Goal: Task Accomplishment & Management: Complete application form

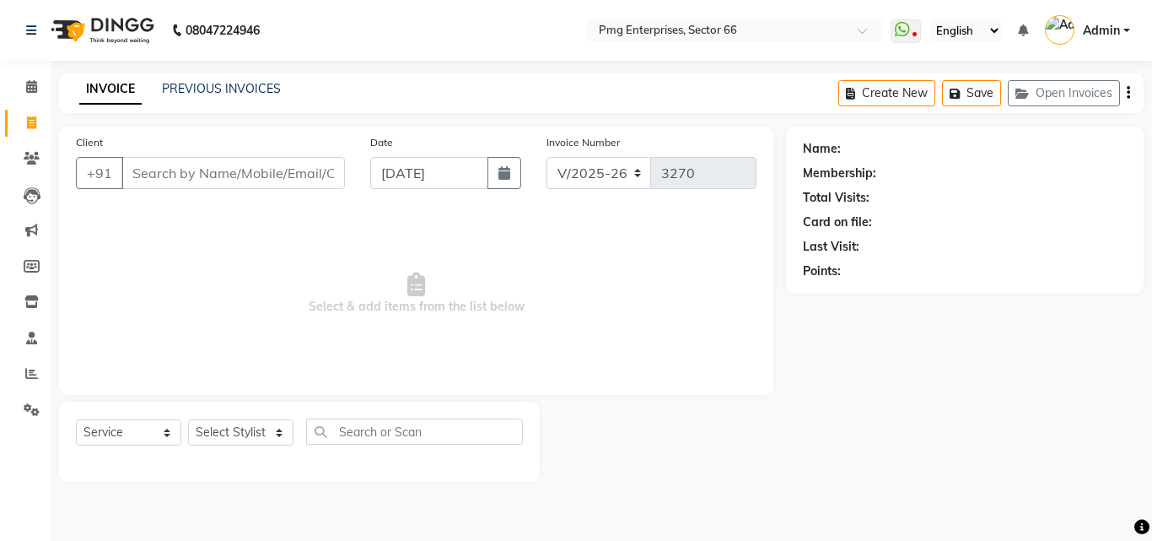
select select "889"
select select "service"
click at [260, 434] on select "Select Stylist [PERSON_NAME] Counter [PERSON_NAME] [PERSON_NAME] [PERSON_NAME] …" at bounding box center [240, 432] width 105 height 26
select select "14600"
click at [188, 419] on select "Select Stylist [PERSON_NAME] Counter [PERSON_NAME] [PERSON_NAME] [PERSON_NAME] …" at bounding box center [240, 432] width 105 height 26
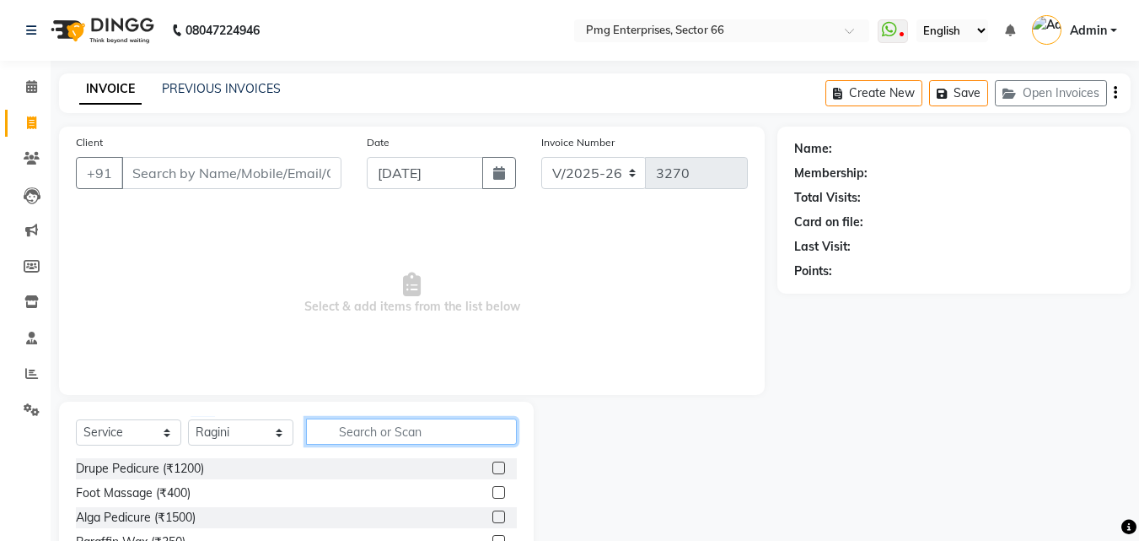
click at [348, 429] on input "text" at bounding box center [411, 431] width 211 height 26
type input "EY"
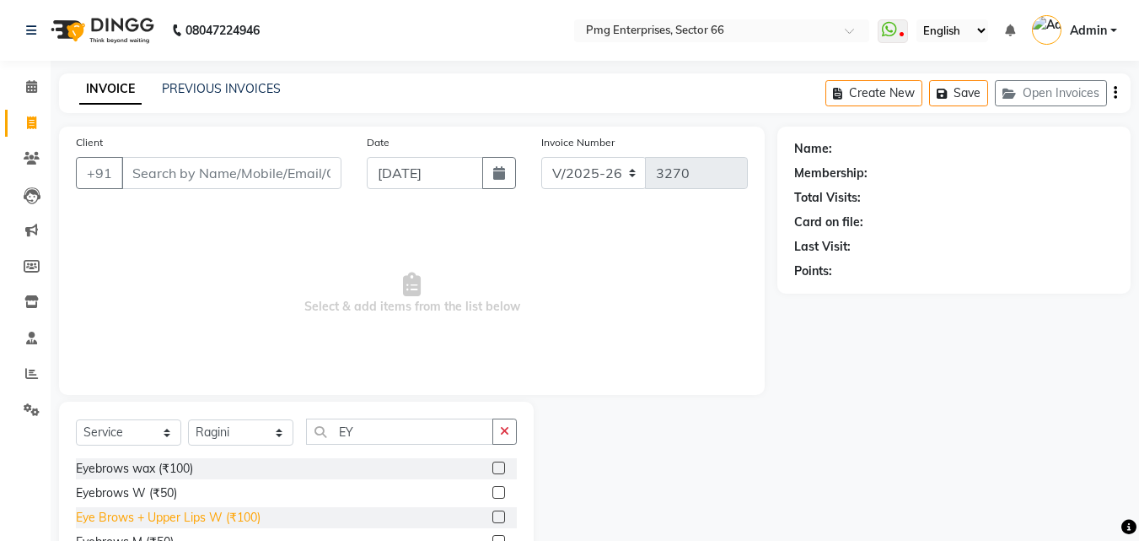
click at [192, 521] on div "Eye Brows + Upper Lips W (₹100)" at bounding box center [168, 517] width 185 height 18
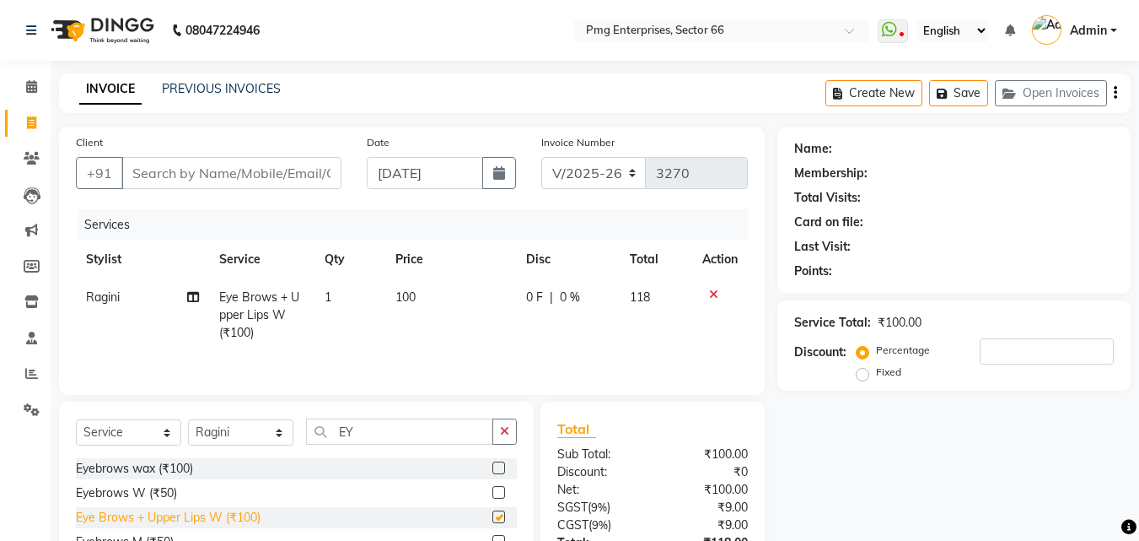
checkbox input "false"
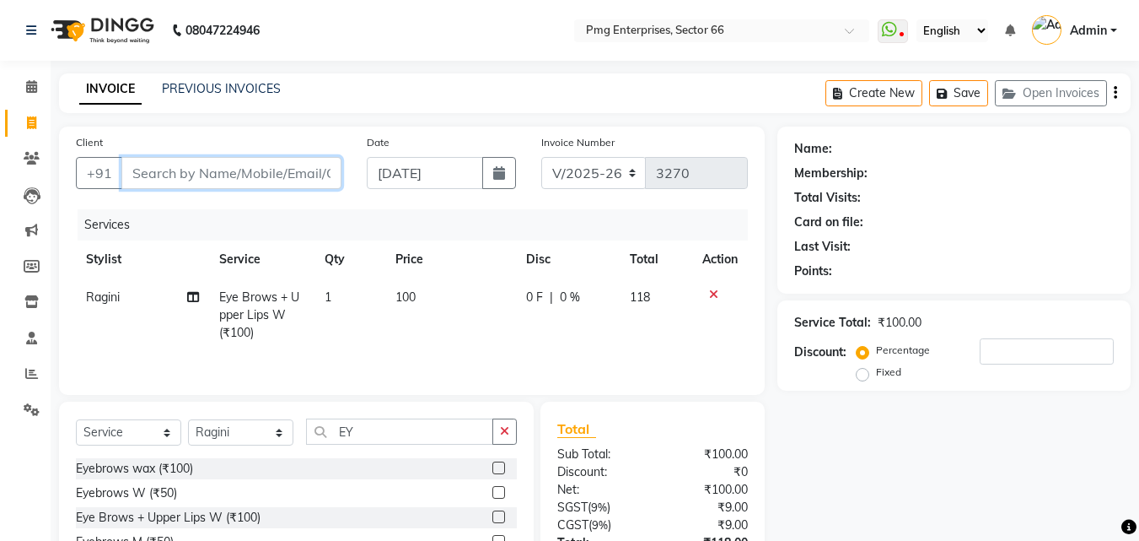
click at [193, 167] on input "Client" at bounding box center [231, 173] width 220 height 32
type input "7"
type input "0"
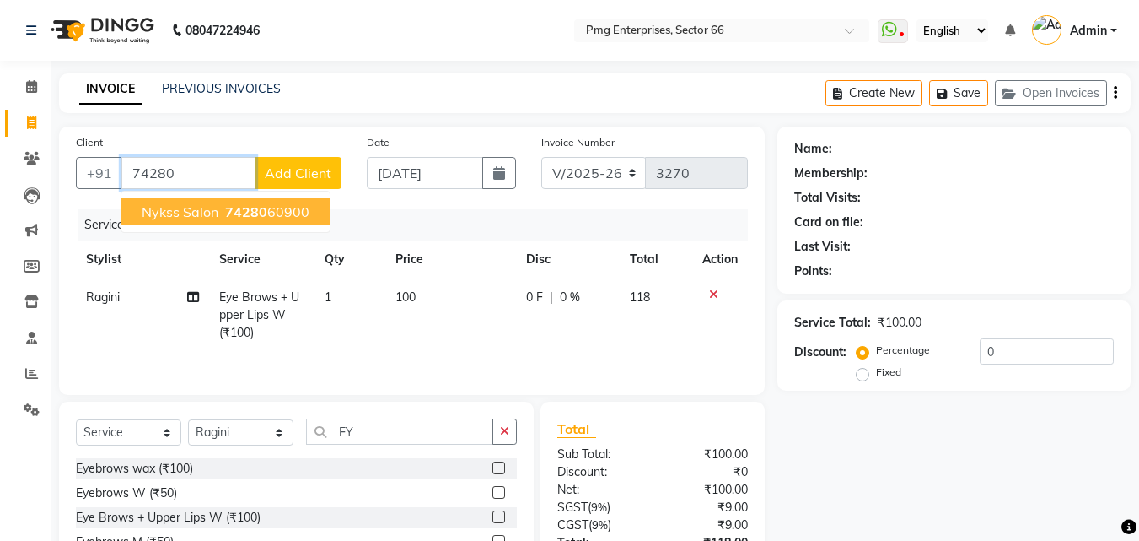
click at [209, 214] on span "Nykss Salon" at bounding box center [180, 211] width 77 height 17
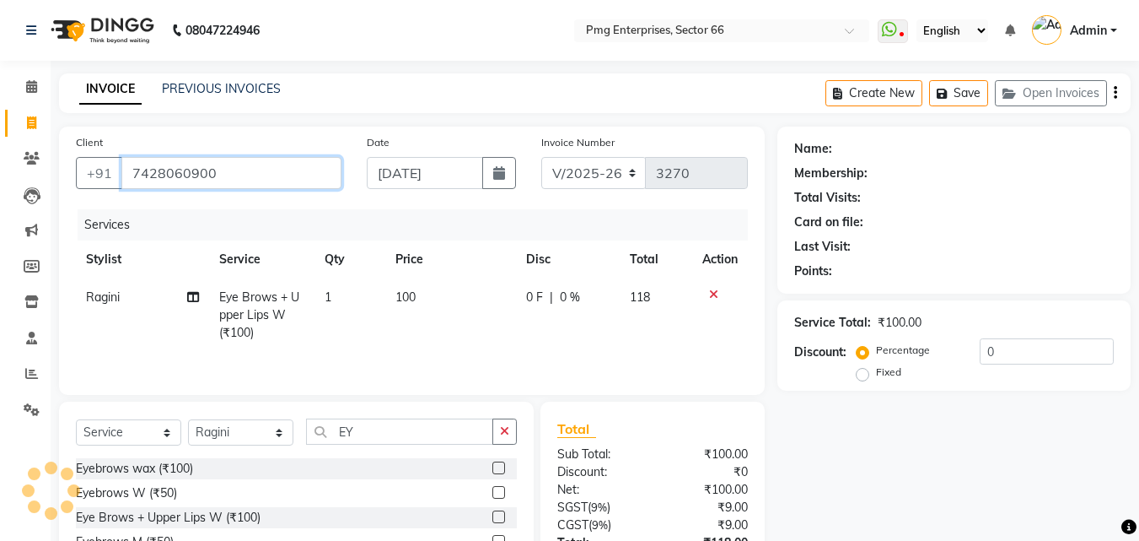
type input "7428060900"
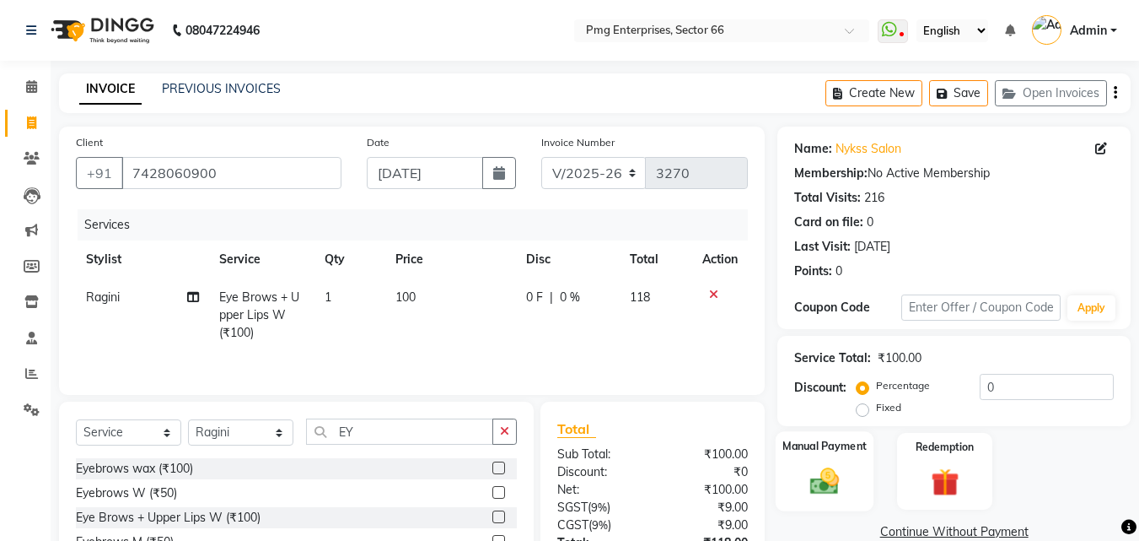
click at [835, 487] on img at bounding box center [824, 481] width 47 height 34
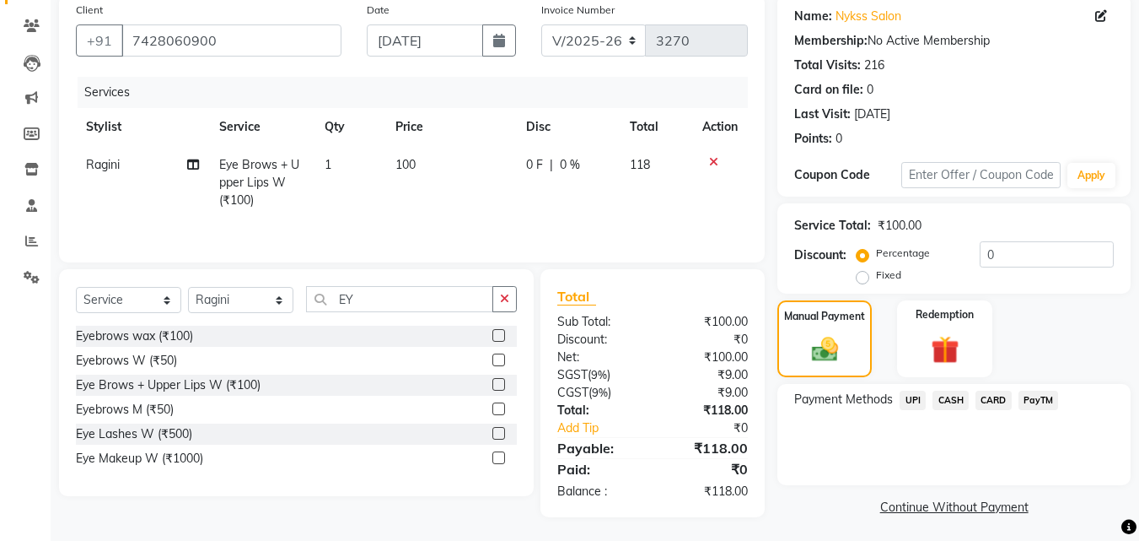
scroll to position [135, 0]
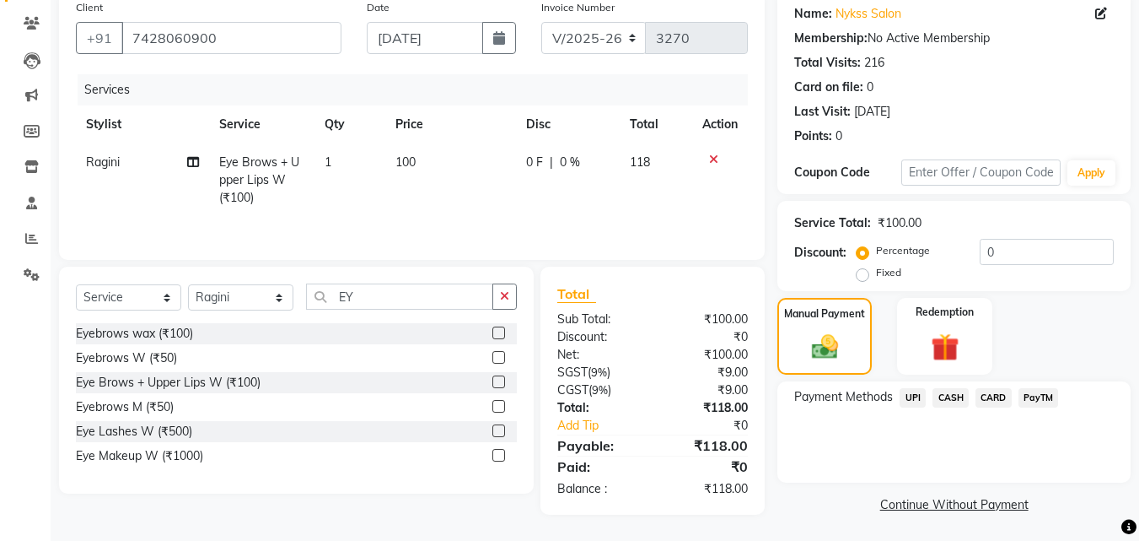
click at [907, 396] on span "UPI" at bounding box center [913, 397] width 26 height 19
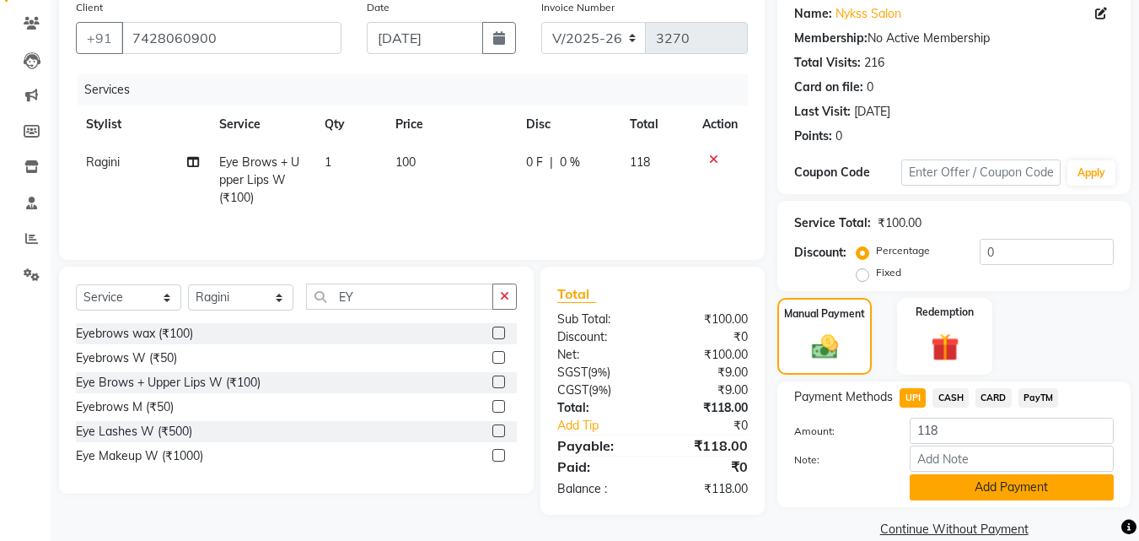
click at [976, 486] on button "Add Payment" at bounding box center [1012, 487] width 204 height 26
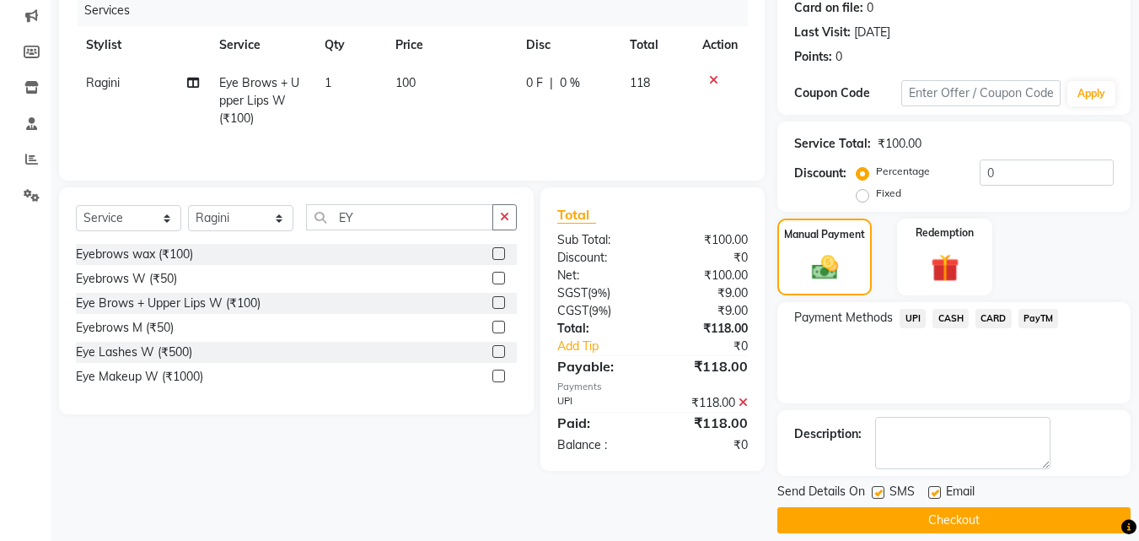
scroll to position [232, 0]
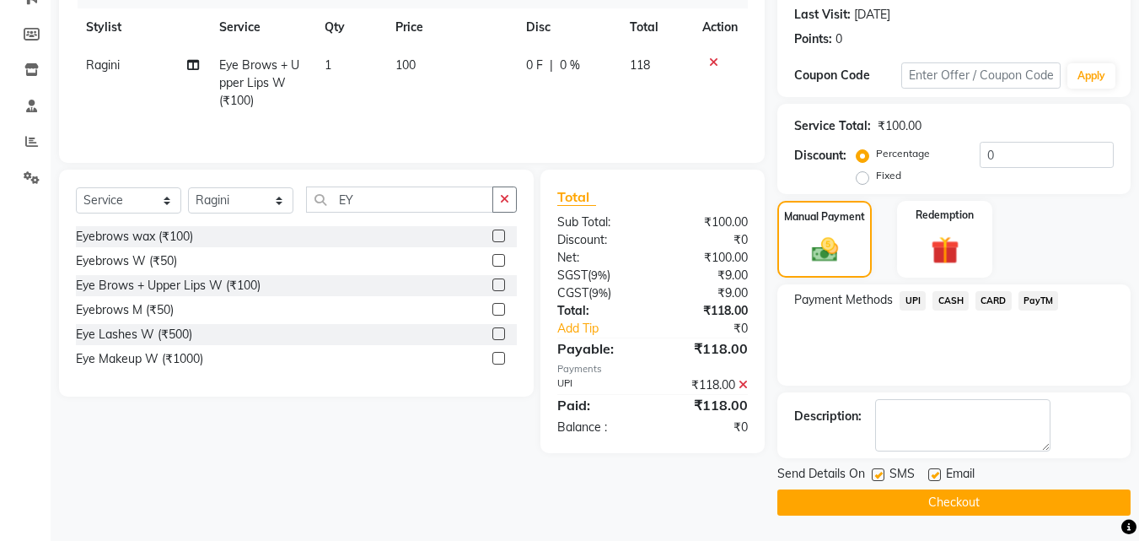
click at [1062, 503] on button "Checkout" at bounding box center [953, 502] width 353 height 26
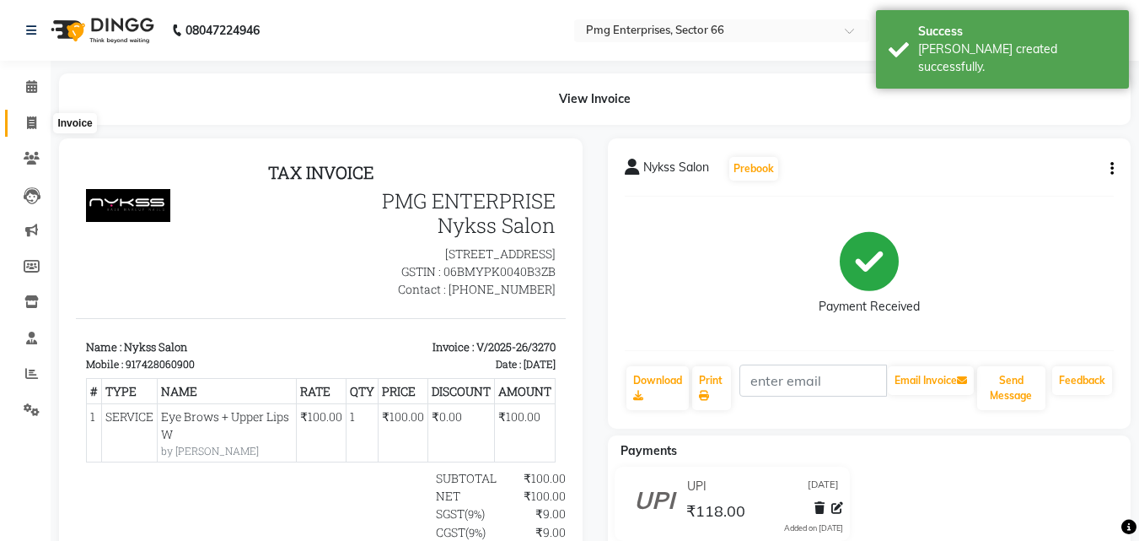
click at [28, 122] on icon at bounding box center [31, 122] width 9 height 13
select select "service"
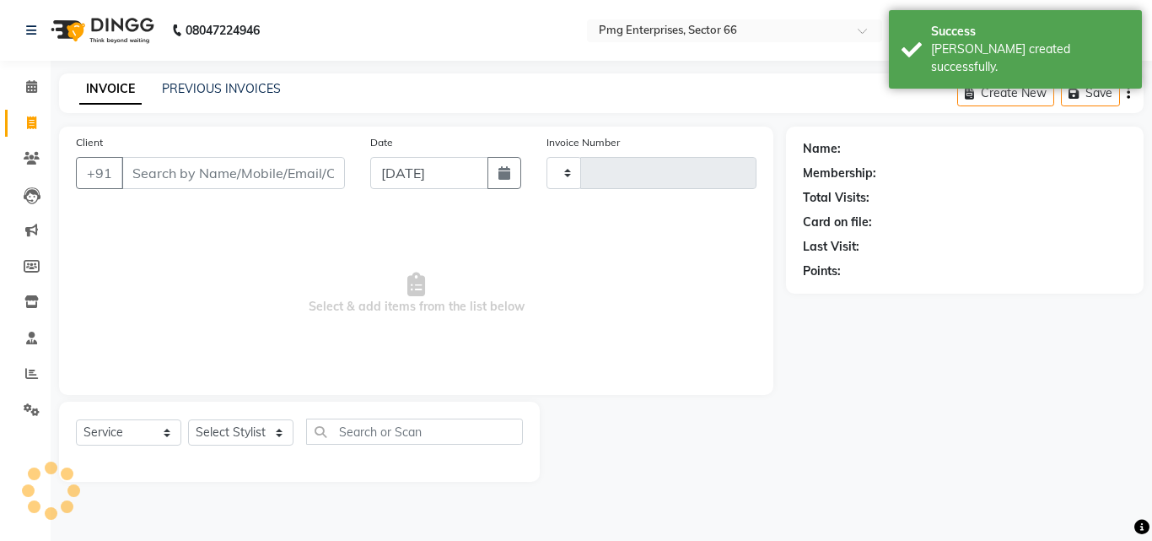
type input "3271"
select select "889"
